Goal: Obtain resource: Download file/media

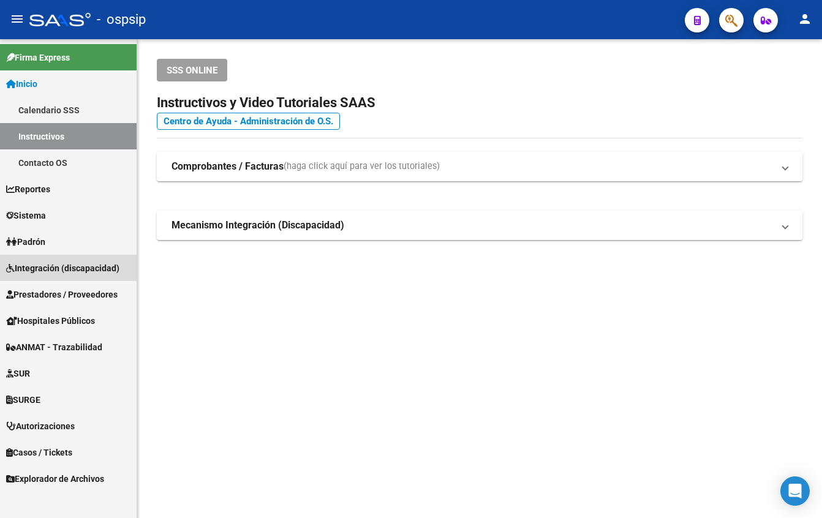
click at [38, 267] on span "Integración (discapacidad)" at bounding box center [62, 268] width 113 height 13
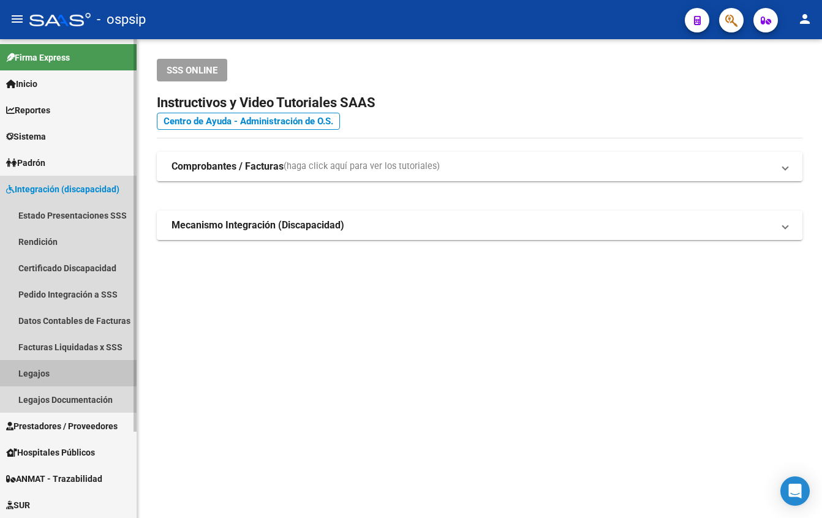
click at [41, 371] on link "Legajos" at bounding box center [68, 373] width 137 height 26
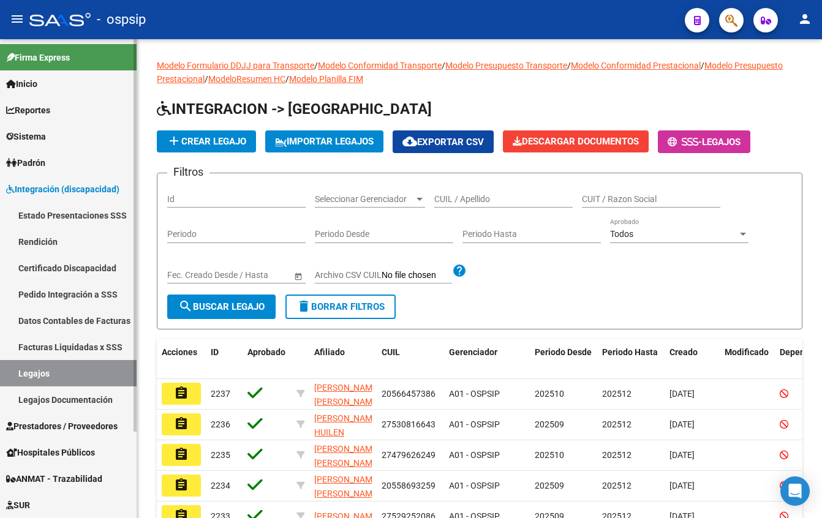
click at [35, 344] on link "Facturas Liquidadas x SSS" at bounding box center [68, 347] width 137 height 26
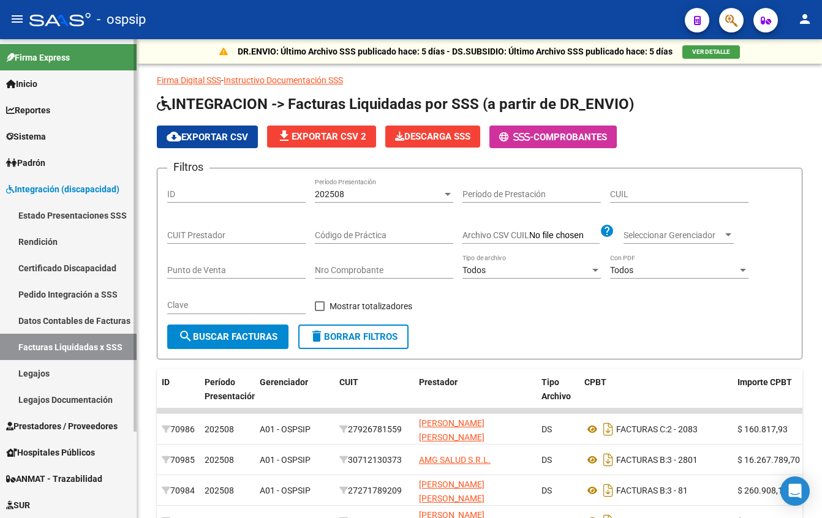
click at [61, 423] on span "Prestadores / Proveedores" at bounding box center [61, 426] width 111 height 13
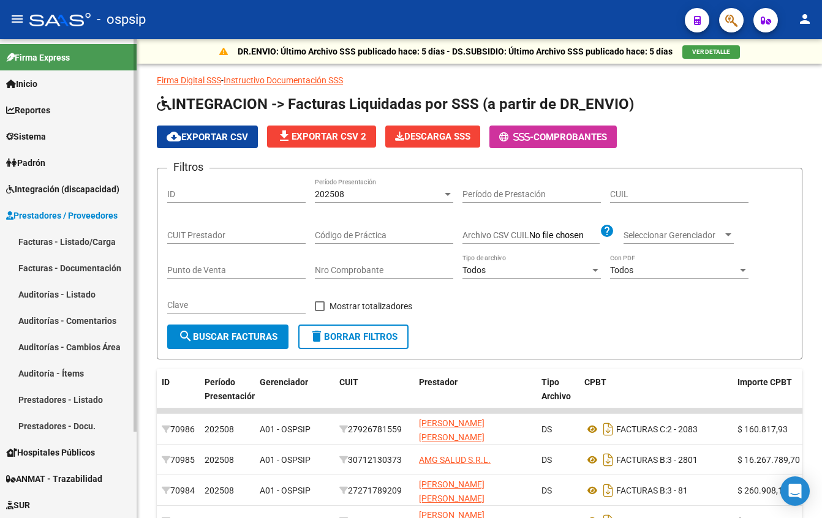
click at [47, 244] on link "Facturas - Listado/Carga" at bounding box center [68, 241] width 137 height 26
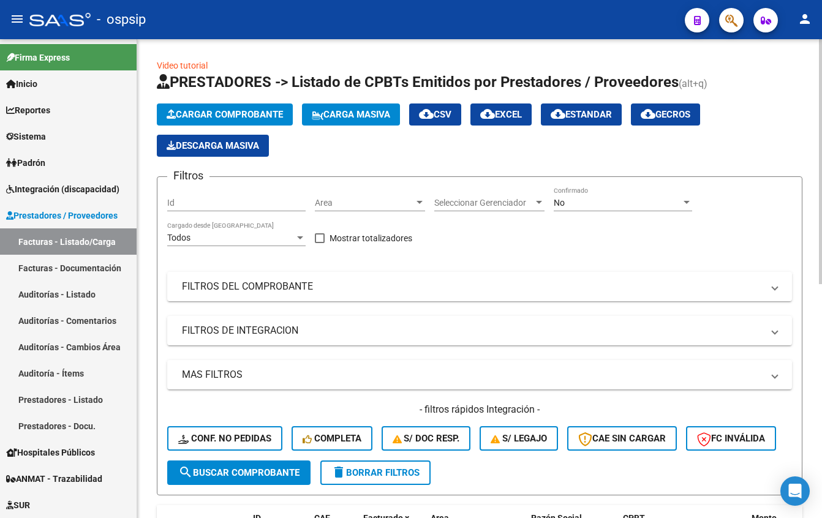
click at [568, 200] on div "No" at bounding box center [617, 203] width 127 height 10
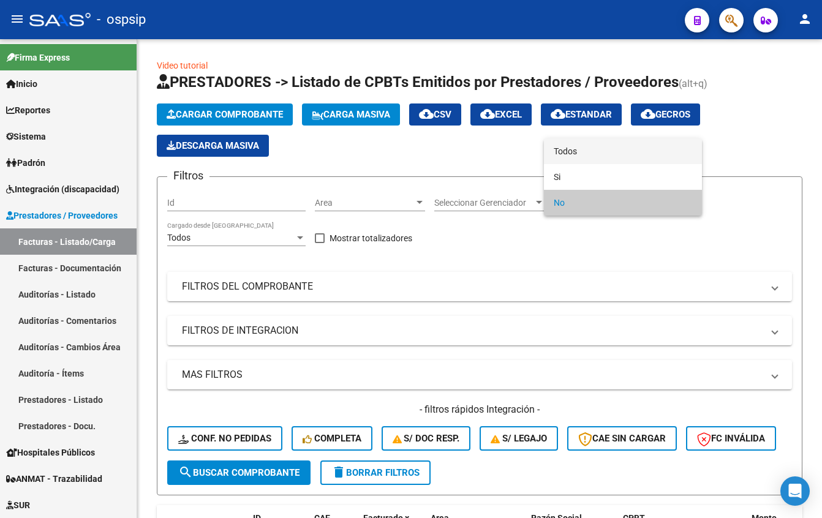
click at [595, 153] on span "Todos" at bounding box center [623, 151] width 138 height 26
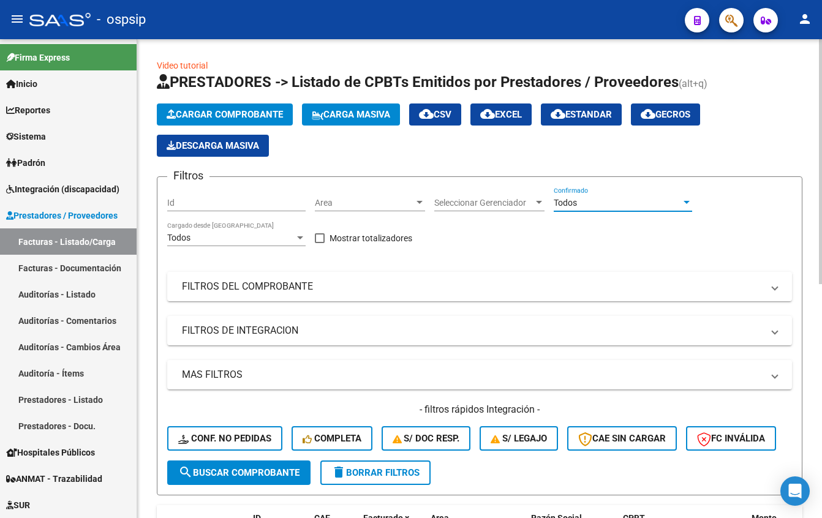
click at [328, 283] on mat-panel-title "FILTROS DEL COMPROBANTE" at bounding box center [472, 286] width 581 height 13
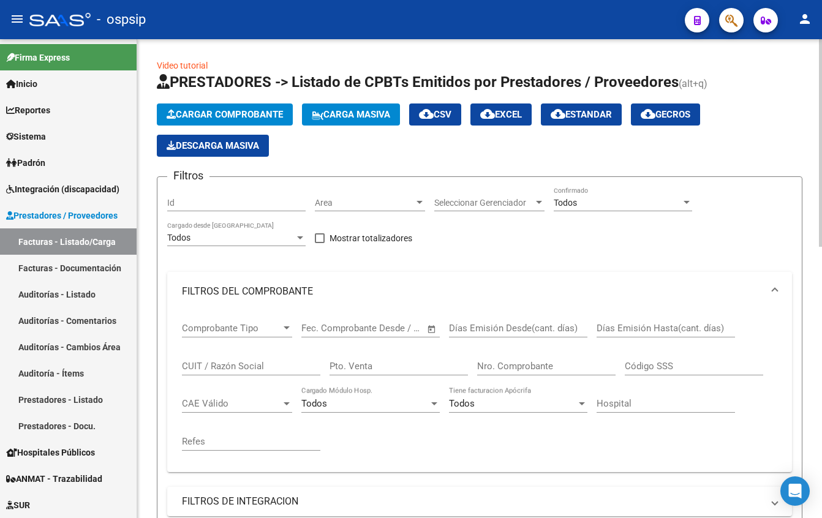
click at [206, 364] on input "CUIT / Razón Social" at bounding box center [251, 366] width 138 height 11
click at [503, 371] on input "Nro. Comprobante" at bounding box center [546, 366] width 138 height 11
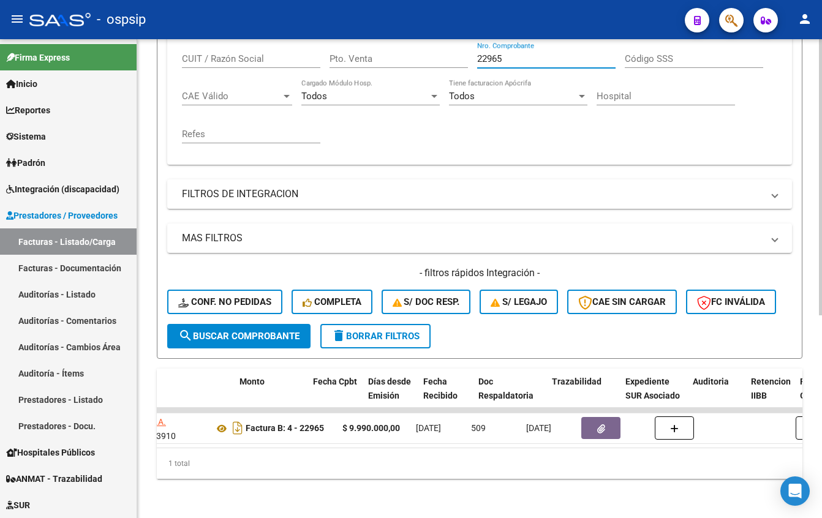
scroll to position [0, 512]
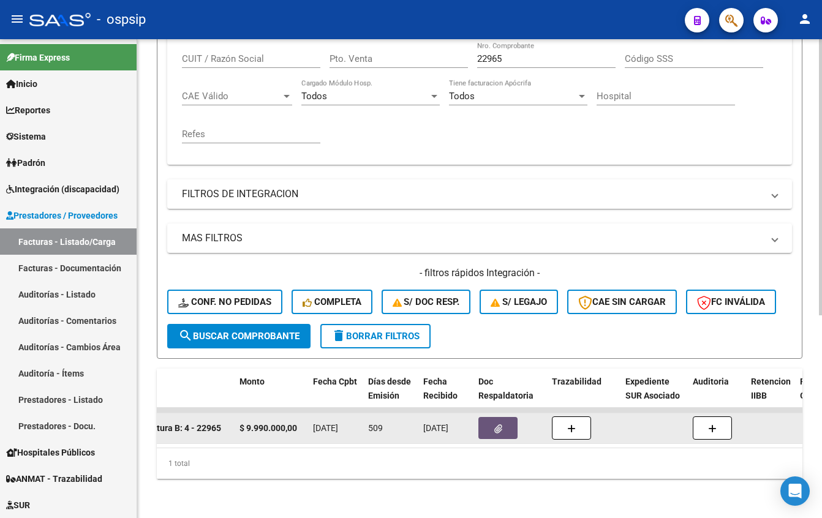
click at [499, 423] on span "button" at bounding box center [498, 428] width 8 height 11
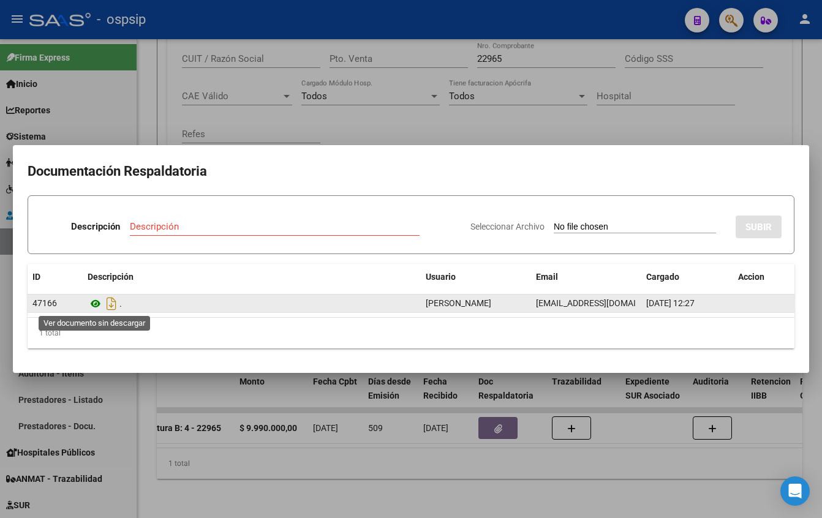
click at [96, 305] on icon at bounding box center [96, 303] width 16 height 15
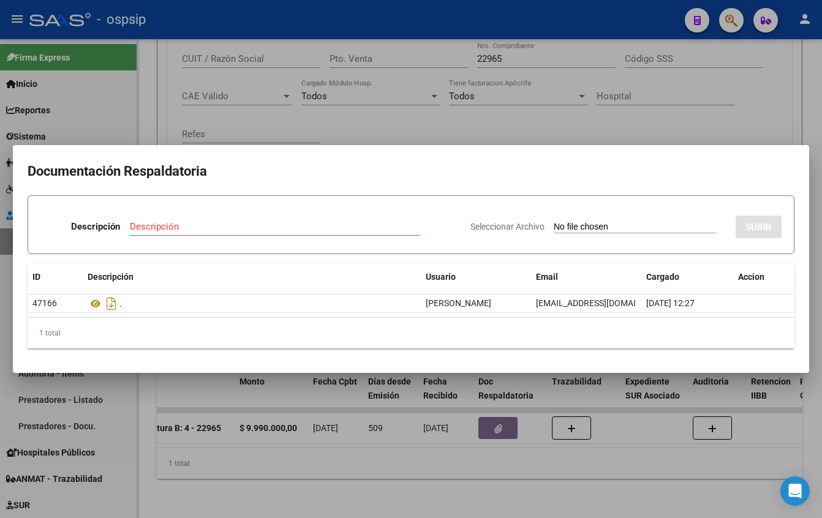
click at [535, 483] on div at bounding box center [411, 259] width 822 height 518
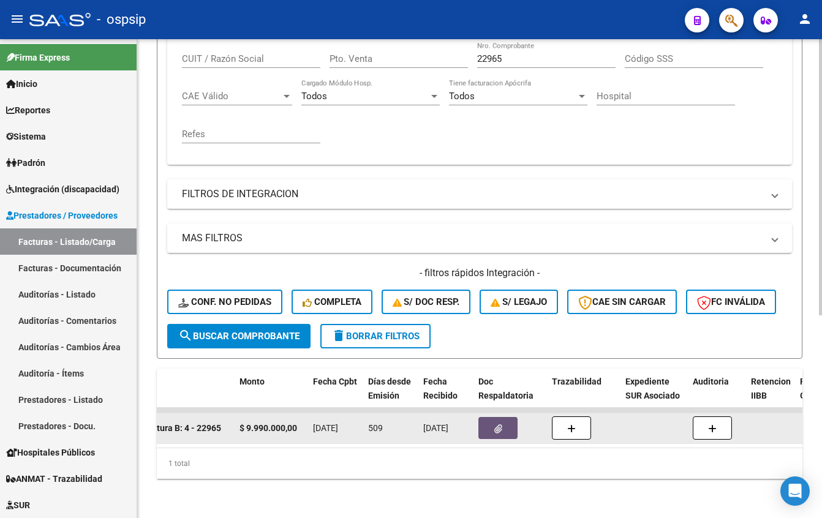
click at [504, 425] on button "button" at bounding box center [497, 428] width 39 height 22
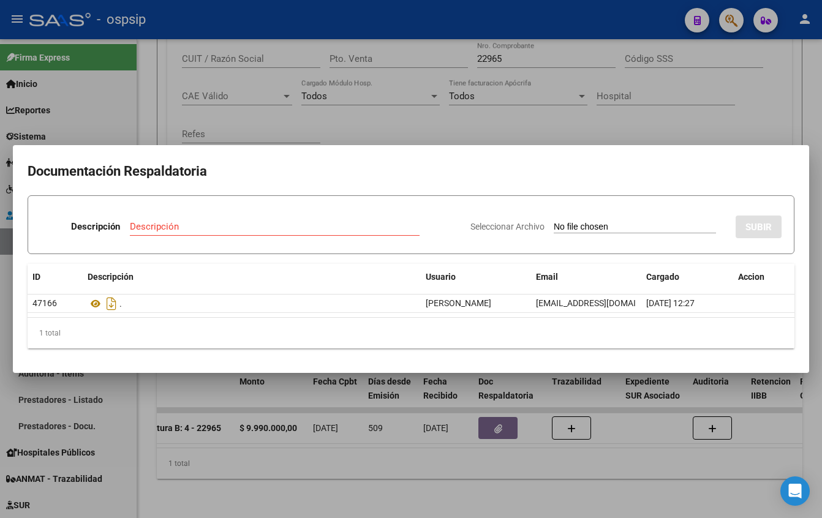
drag, startPoint x: 238, startPoint y: 465, endPoint x: 243, endPoint y: 385, distance: 80.4
click at [237, 464] on div at bounding box center [411, 259] width 822 height 518
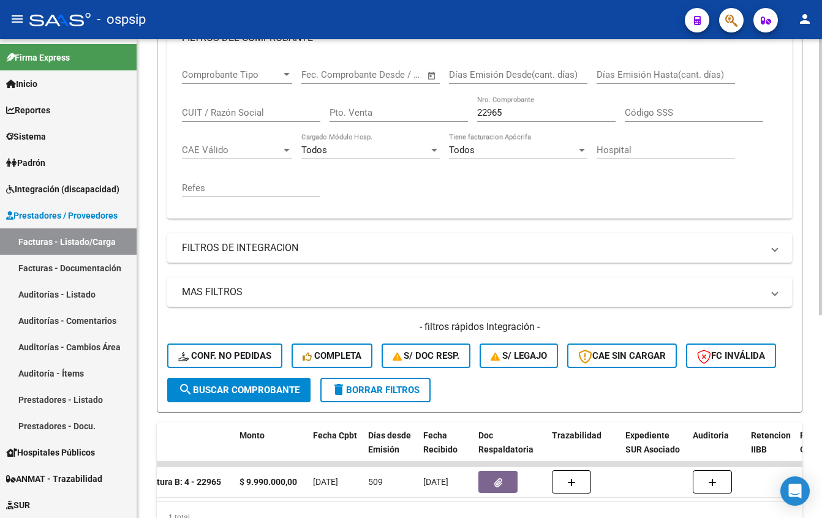
scroll to position [107, 0]
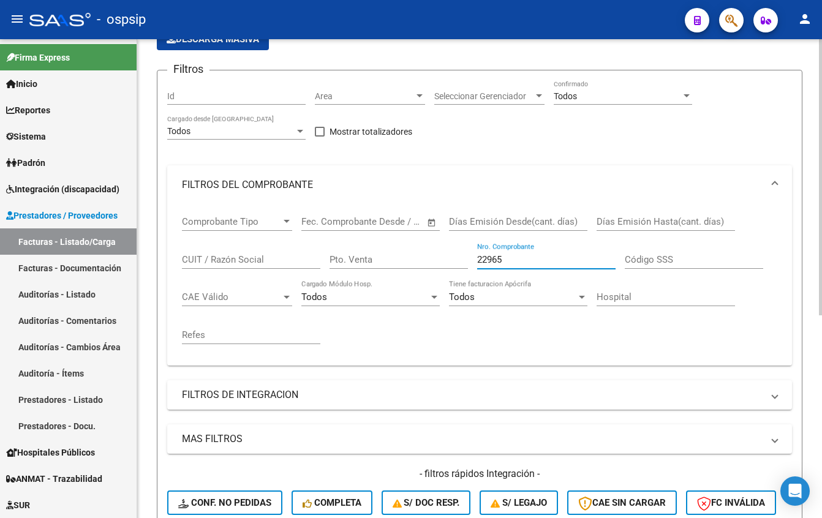
drag, startPoint x: 472, startPoint y: 257, endPoint x: 411, endPoint y: 257, distance: 61.2
click at [411, 257] on div "Comprobante Tipo Comprobante Tipo Fecha inicio – Fecha fin Fec. Comprobante Des…" at bounding box center [479, 280] width 595 height 151
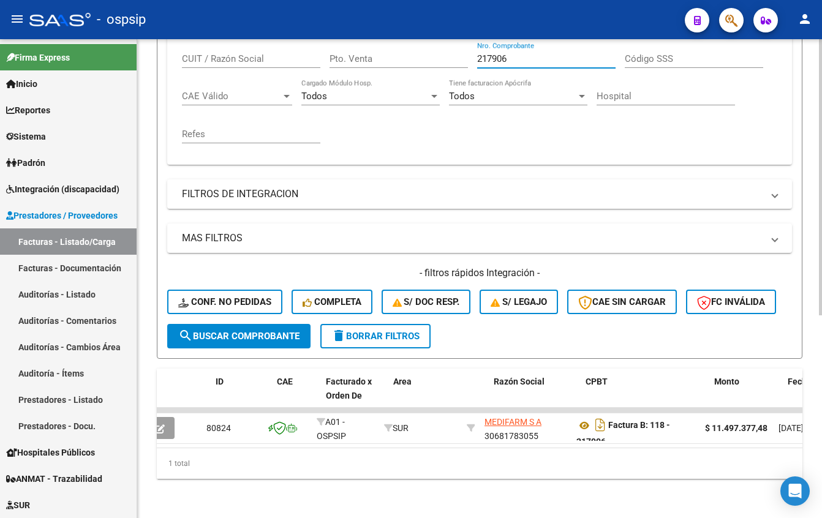
scroll to position [0, 37]
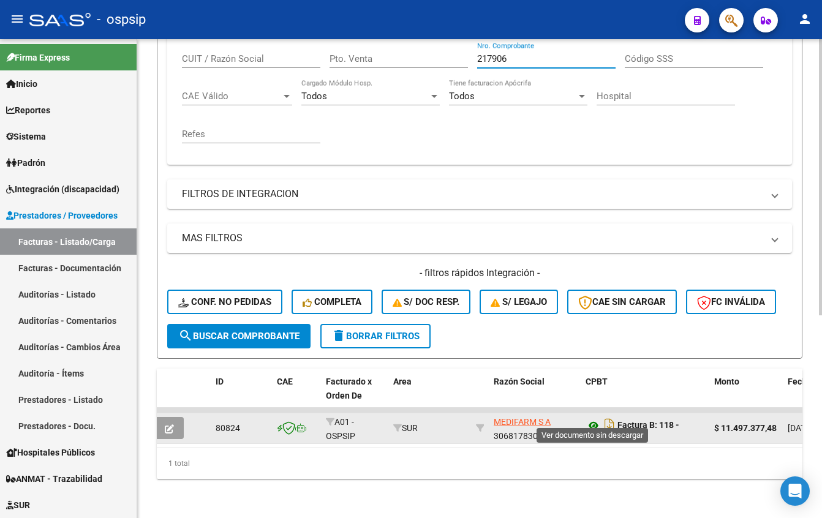
type input "217906"
click at [592, 418] on icon at bounding box center [594, 425] width 16 height 15
